Goal: Subscribe to service/newsletter

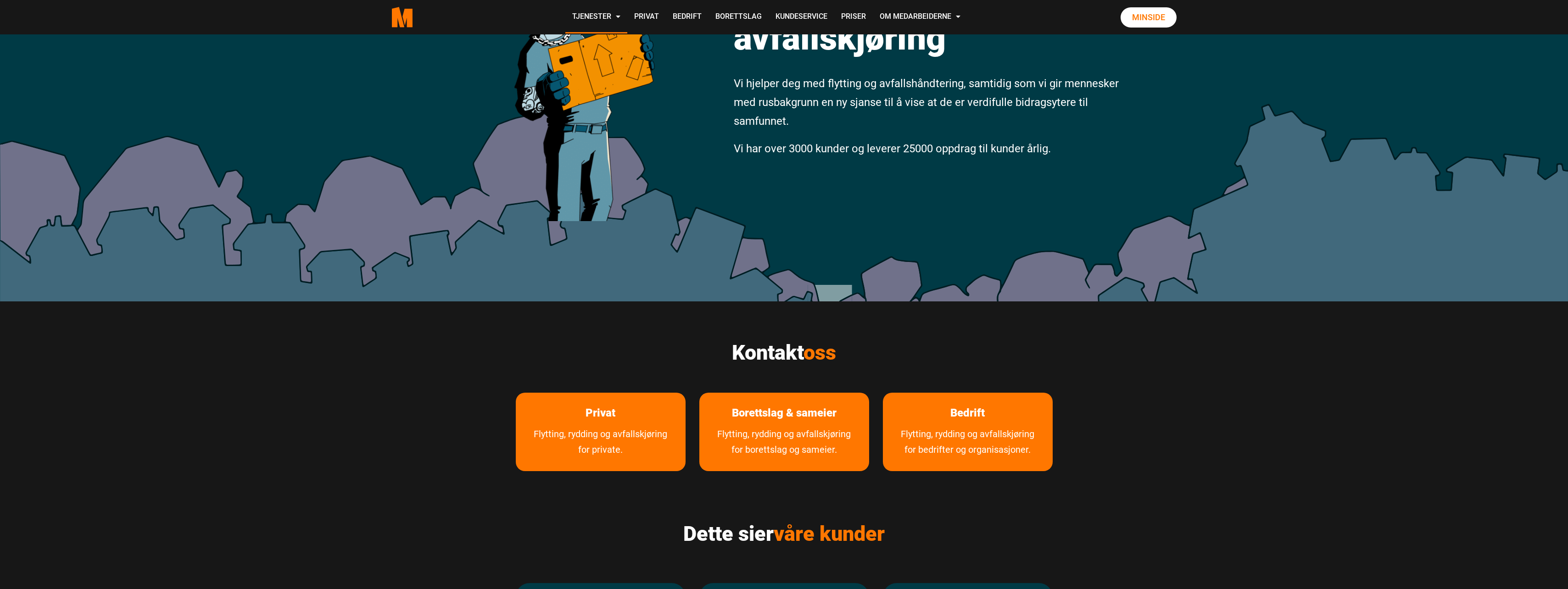
scroll to position [61, 0]
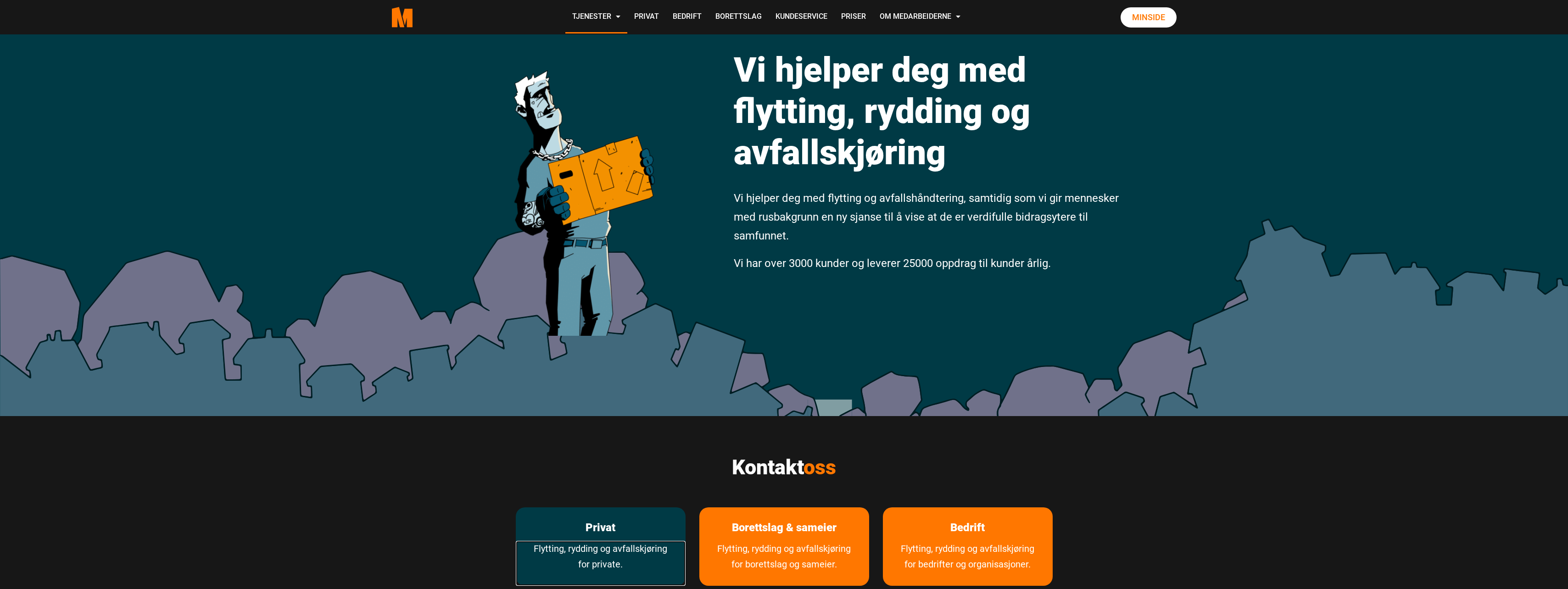
click at [580, 561] on link "Flytting, rydding og avfallskjøring for private." at bounding box center [600, 563] width 170 height 45
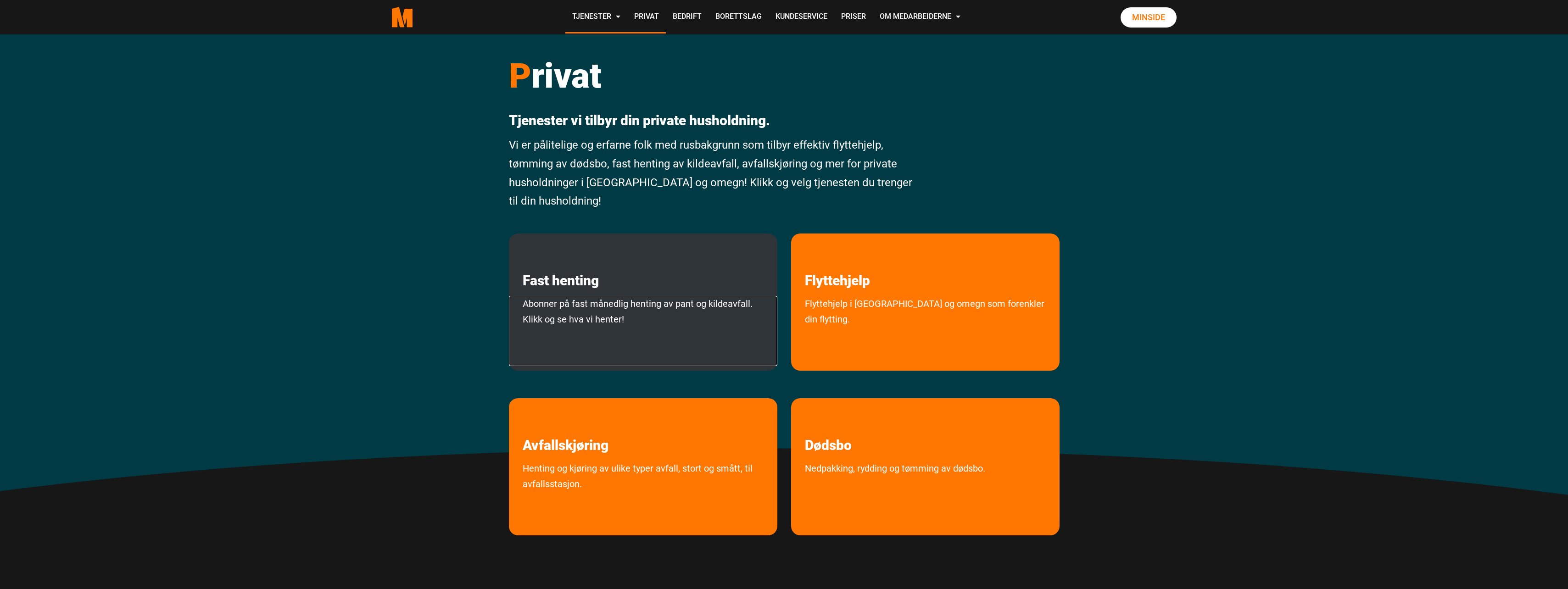
click at [652, 314] on link "Abonner på fast månedlig henting av pant og kildeavfall. Klikk og se hva vi hen…" at bounding box center [642, 330] width 268 height 70
